Goal: Find specific page/section: Find specific page/section

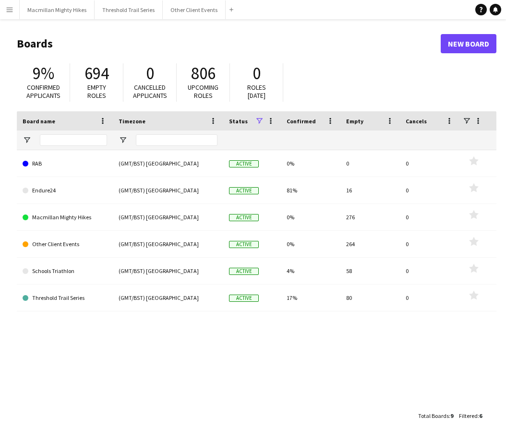
click at [12, 14] on button "Menu" at bounding box center [9, 9] width 19 height 19
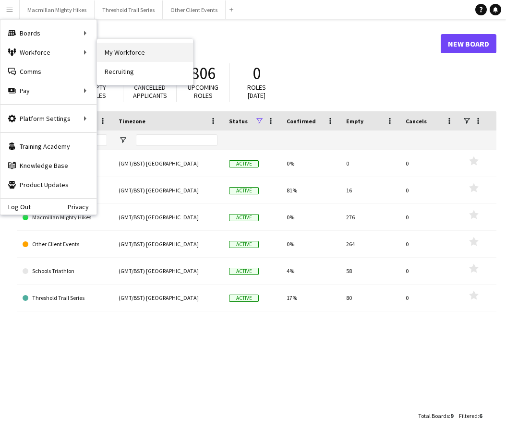
click at [140, 48] on link "My Workforce" at bounding box center [145, 52] width 96 height 19
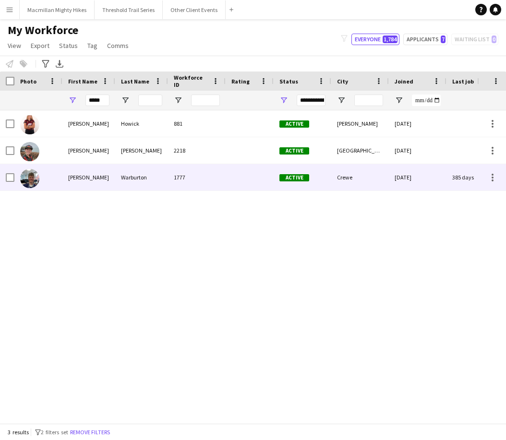
click at [30, 178] on img at bounding box center [29, 178] width 19 height 19
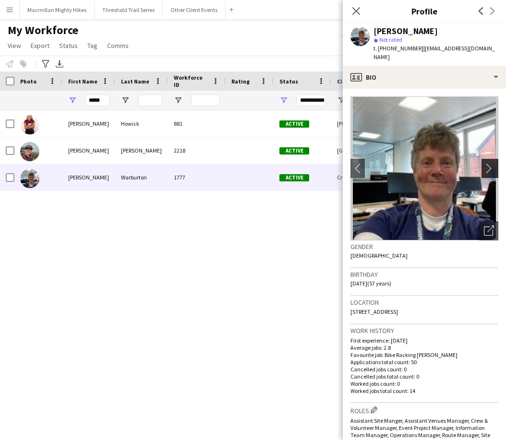
click at [484, 163] on app-icon "chevron-right" at bounding box center [491, 168] width 15 height 10
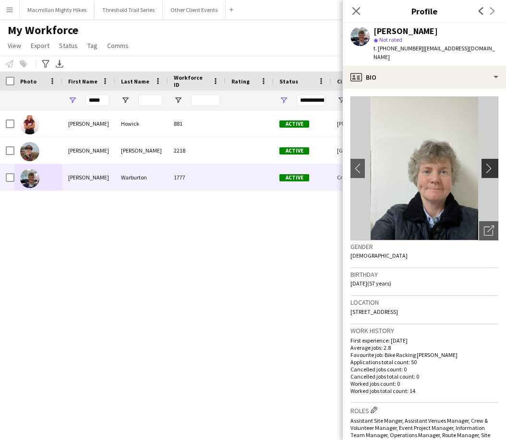
click at [484, 163] on app-icon "chevron-right" at bounding box center [491, 168] width 15 height 10
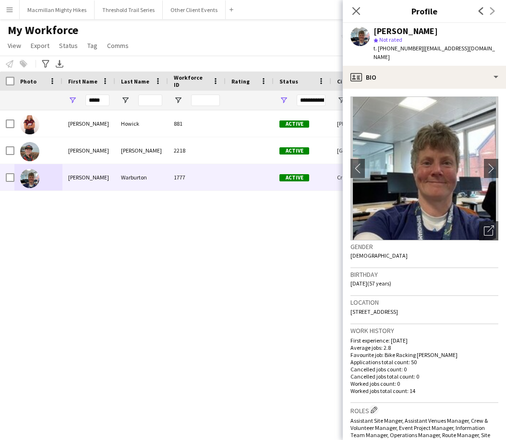
drag, startPoint x: 432, startPoint y: 304, endPoint x: 413, endPoint y: 303, distance: 19.2
click at [410, 305] on div "Location [STREET_ADDRESS]" at bounding box center [424, 310] width 148 height 28
copy span "CW1 3RF"
click at [99, 101] on input "*****" at bounding box center [97, 101] width 24 height 12
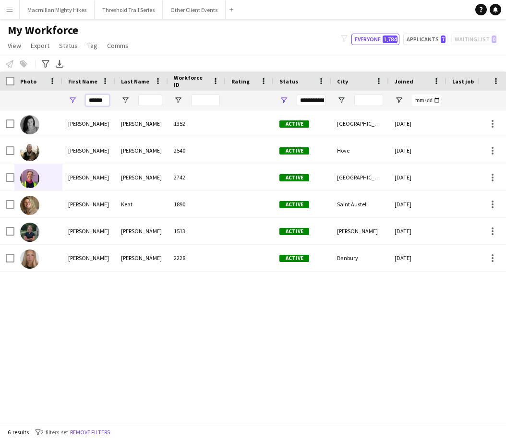
type input "******"
click at [151, 103] on input "Last Name Filter Input" at bounding box center [150, 101] width 24 height 12
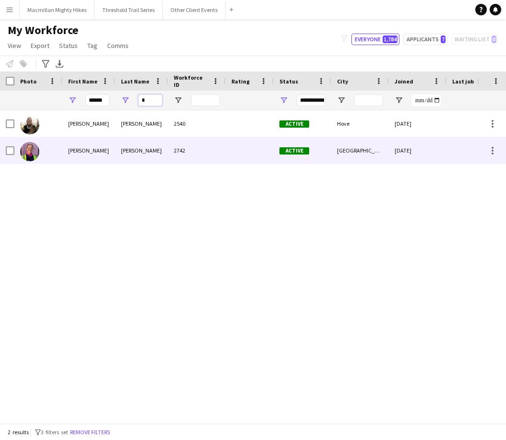
type input "*"
click at [55, 149] on div at bounding box center [38, 150] width 48 height 26
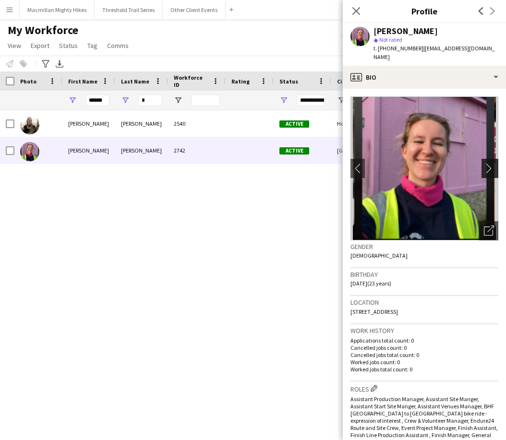
click at [484, 163] on app-icon "chevron-right" at bounding box center [491, 168] width 15 height 10
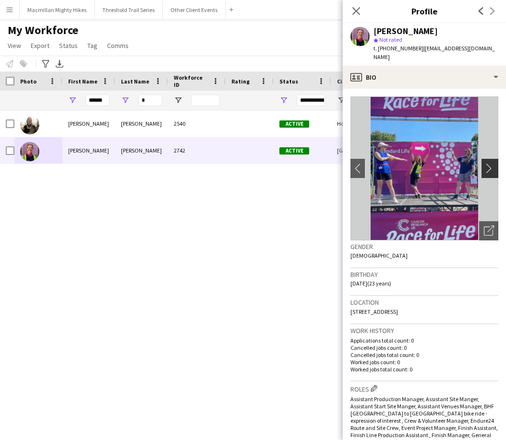
click at [484, 163] on app-icon "chevron-right" at bounding box center [491, 168] width 15 height 10
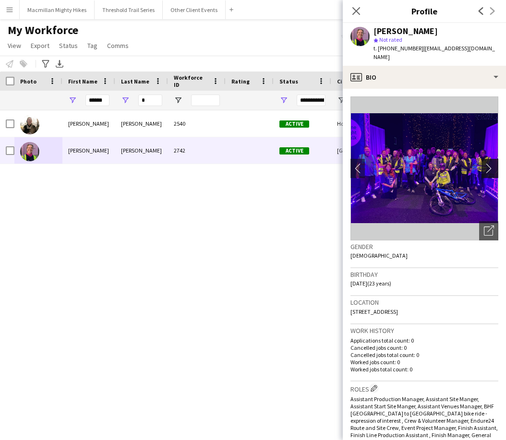
click at [484, 163] on app-icon "chevron-right" at bounding box center [491, 168] width 15 height 10
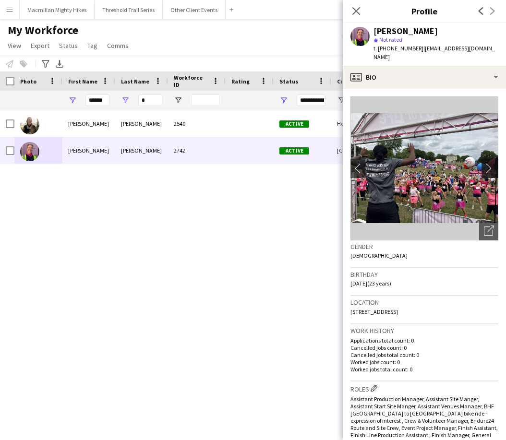
click at [484, 163] on app-icon "chevron-right" at bounding box center [491, 168] width 15 height 10
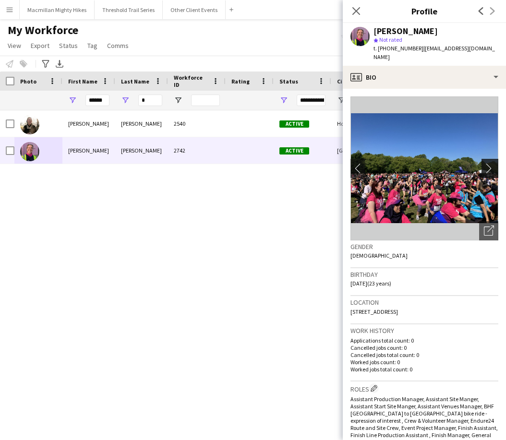
click at [484, 163] on app-icon "chevron-right" at bounding box center [491, 168] width 15 height 10
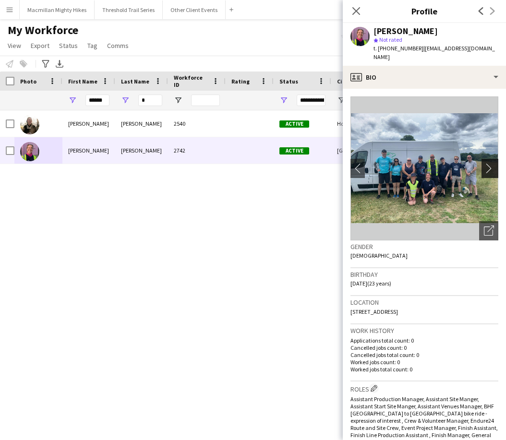
click at [484, 163] on app-icon "chevron-right" at bounding box center [491, 168] width 15 height 10
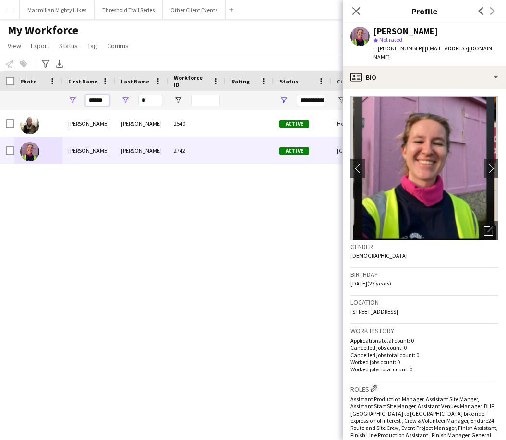
drag, startPoint x: 103, startPoint y: 101, endPoint x: 78, endPoint y: 100, distance: 25.0
click at [78, 100] on div "******" at bounding box center [88, 100] width 53 height 19
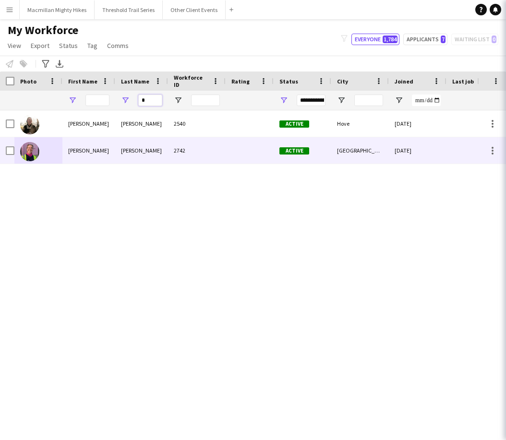
click at [152, 97] on input "*" at bounding box center [150, 101] width 24 height 12
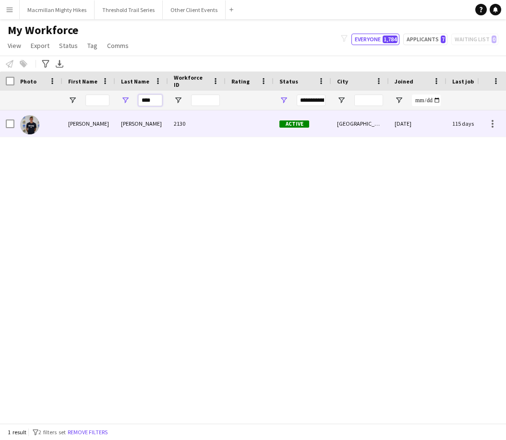
type input "****"
click at [66, 125] on div "[PERSON_NAME]" at bounding box center [88, 123] width 53 height 26
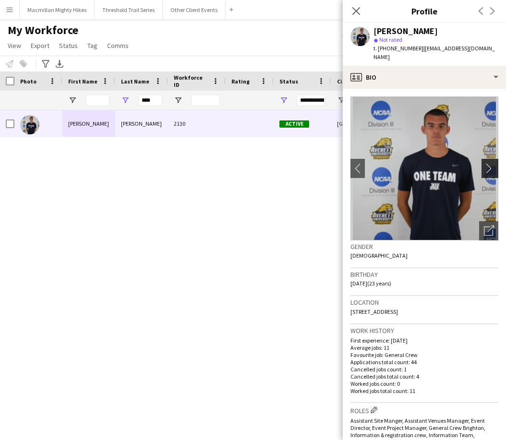
click at [486, 163] on app-icon "chevron-right" at bounding box center [491, 168] width 15 height 10
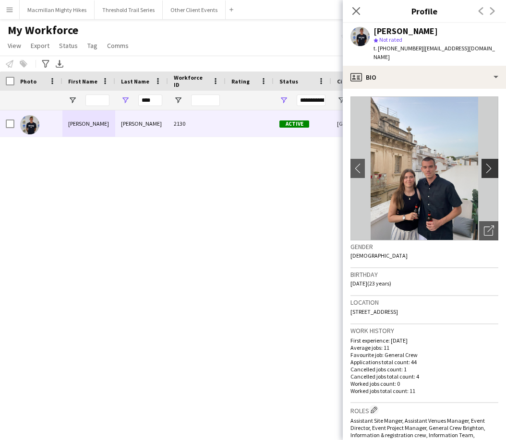
click at [484, 163] on app-icon "chevron-right" at bounding box center [491, 168] width 15 height 10
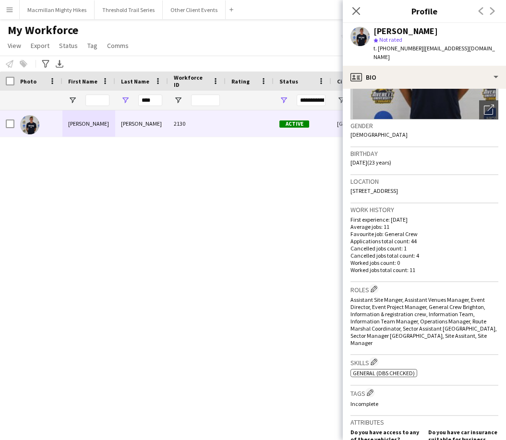
scroll to position [121, 0]
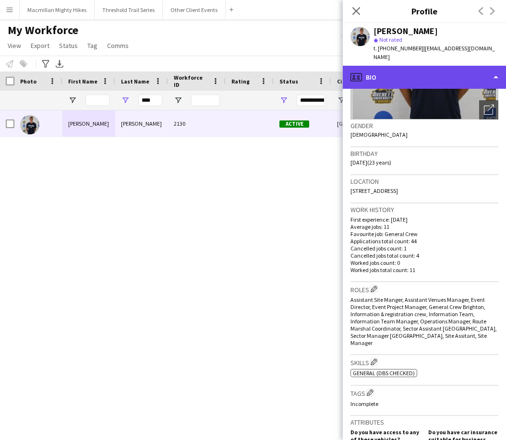
click at [488, 68] on div "profile Bio" at bounding box center [424, 77] width 163 height 23
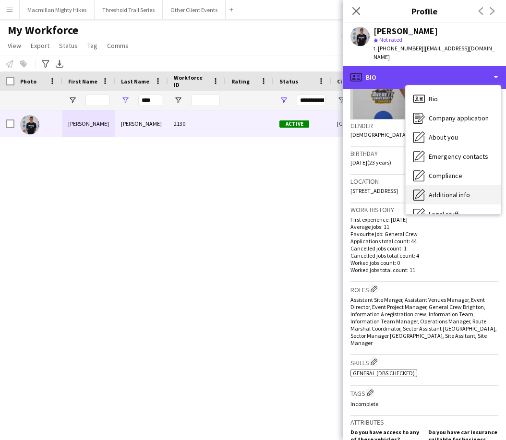
scroll to position [52, 0]
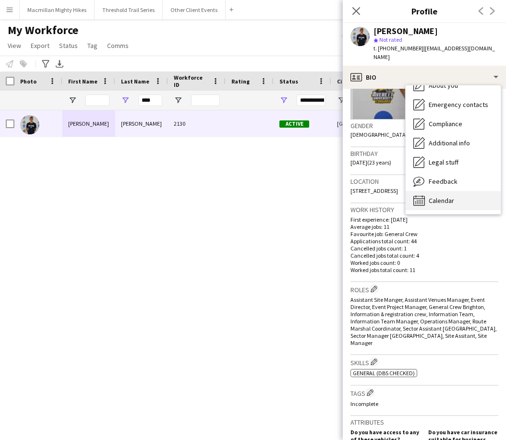
click at [444, 196] on span "Calendar" at bounding box center [441, 200] width 25 height 9
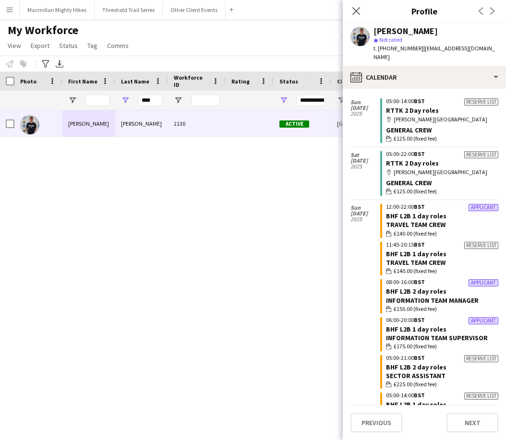
scroll to position [336, 0]
